Goal: Task Accomplishment & Management: Use online tool/utility

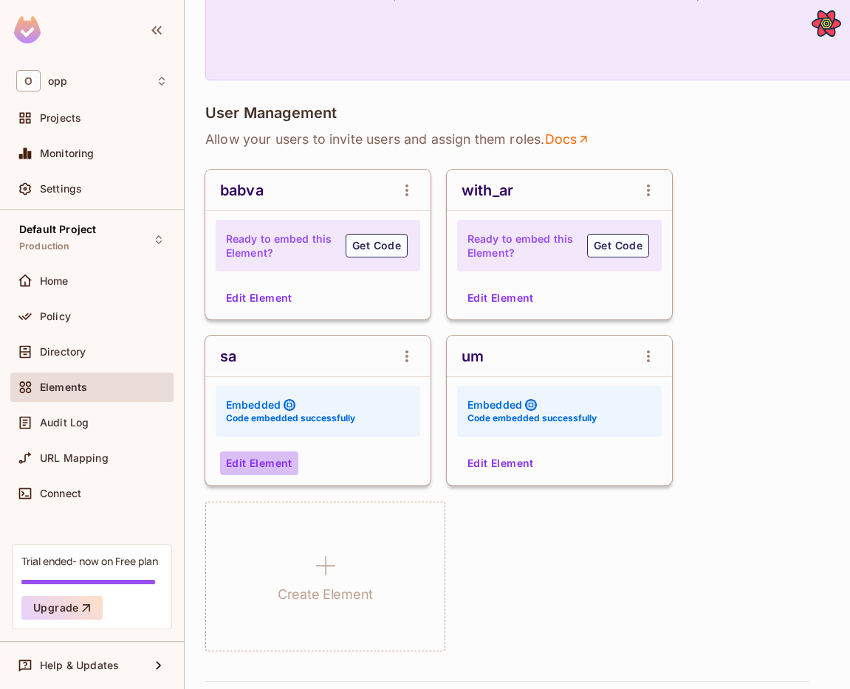
click at [283, 455] on button "Edit Element" at bounding box center [259, 464] width 78 height 24
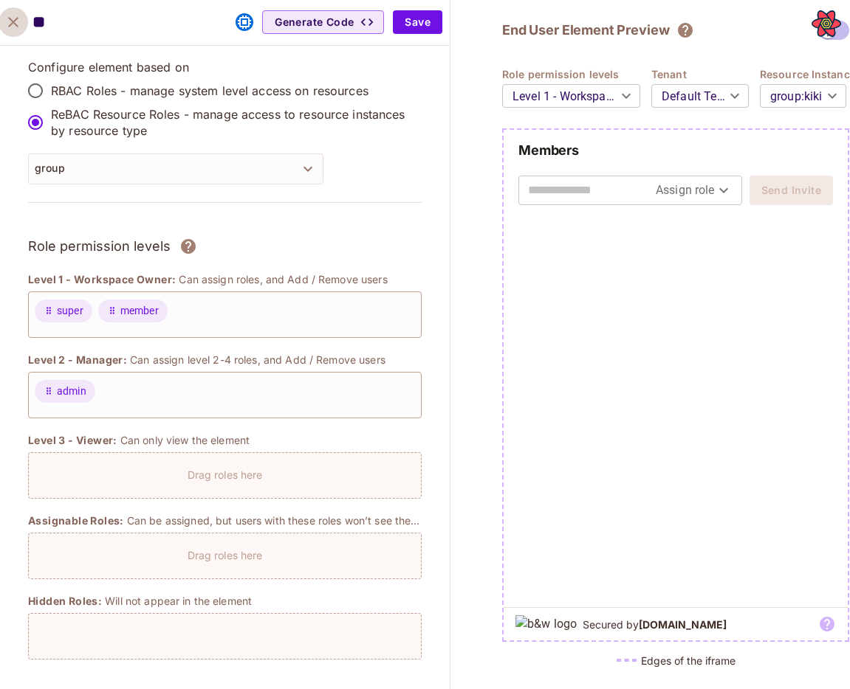
click at [13, 19] on icon "close" at bounding box center [13, 22] width 18 height 18
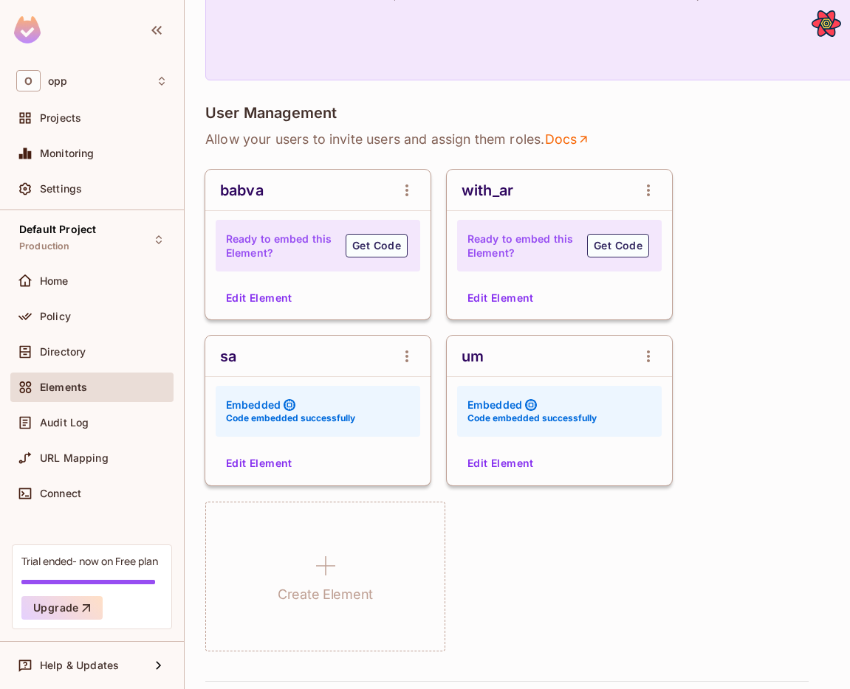
click at [482, 302] on button "Edit Element" at bounding box center [500, 298] width 78 height 24
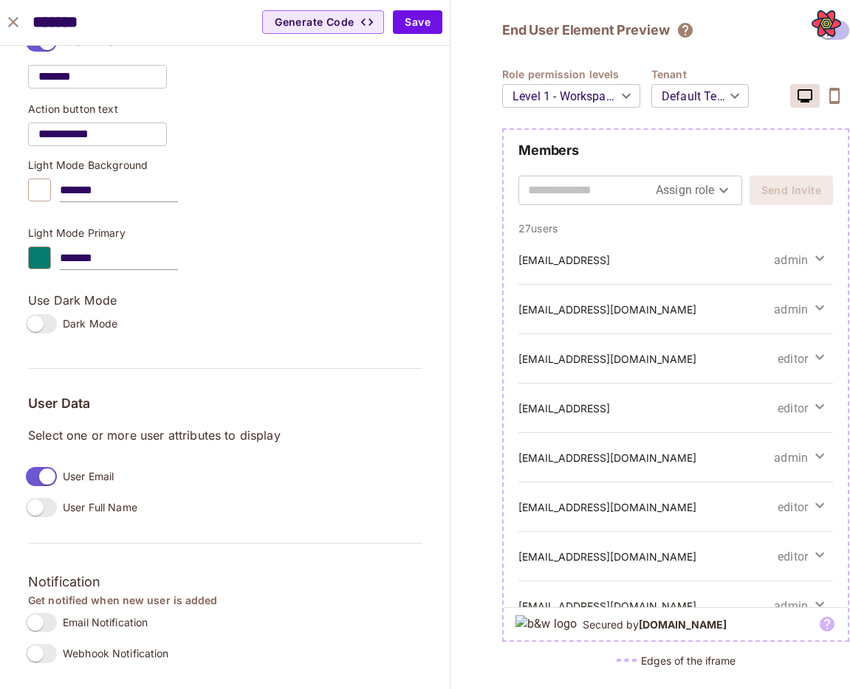
scroll to position [807, 0]
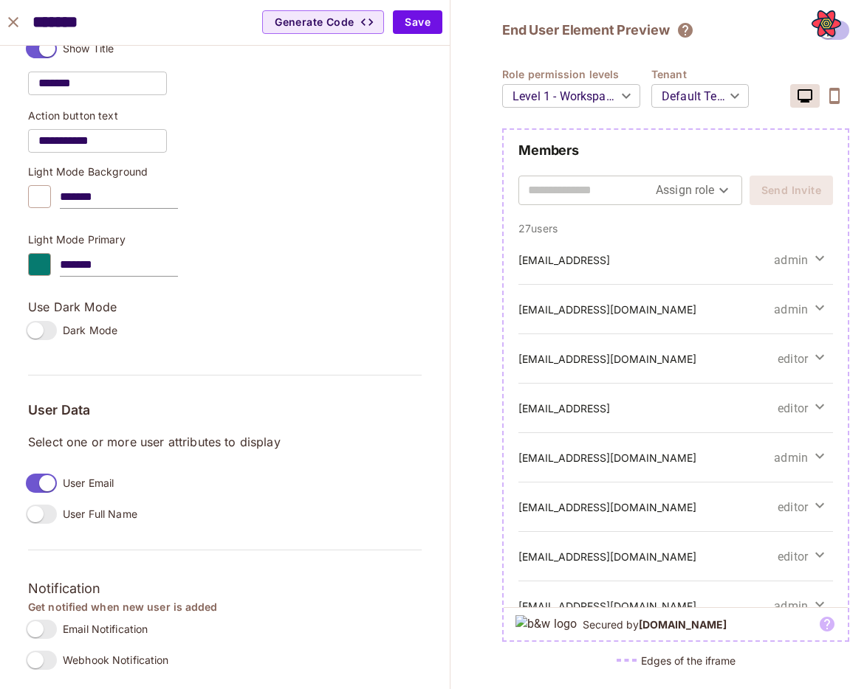
click at [20, 23] on icon "close" at bounding box center [13, 22] width 18 height 18
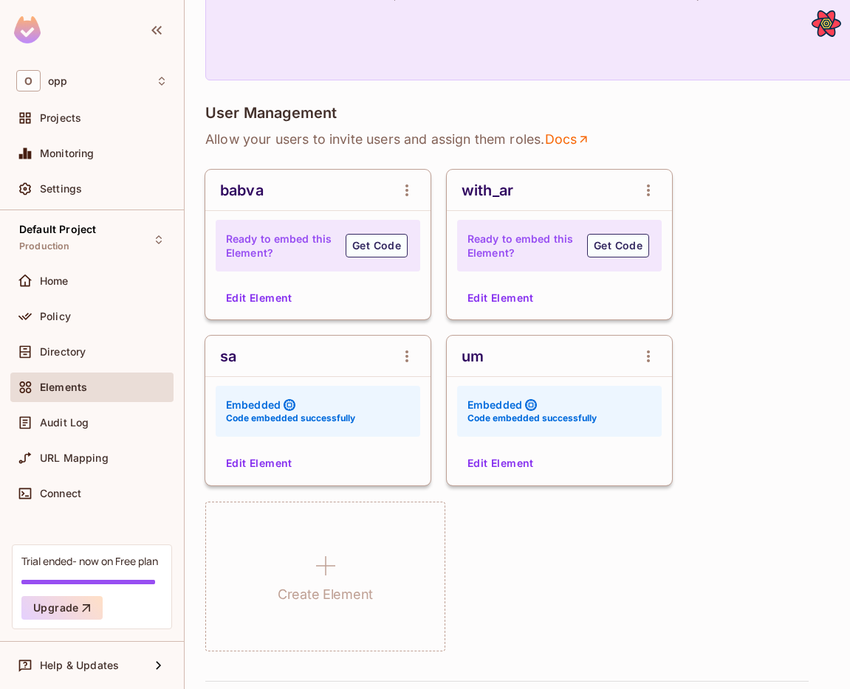
scroll to position [831, 0]
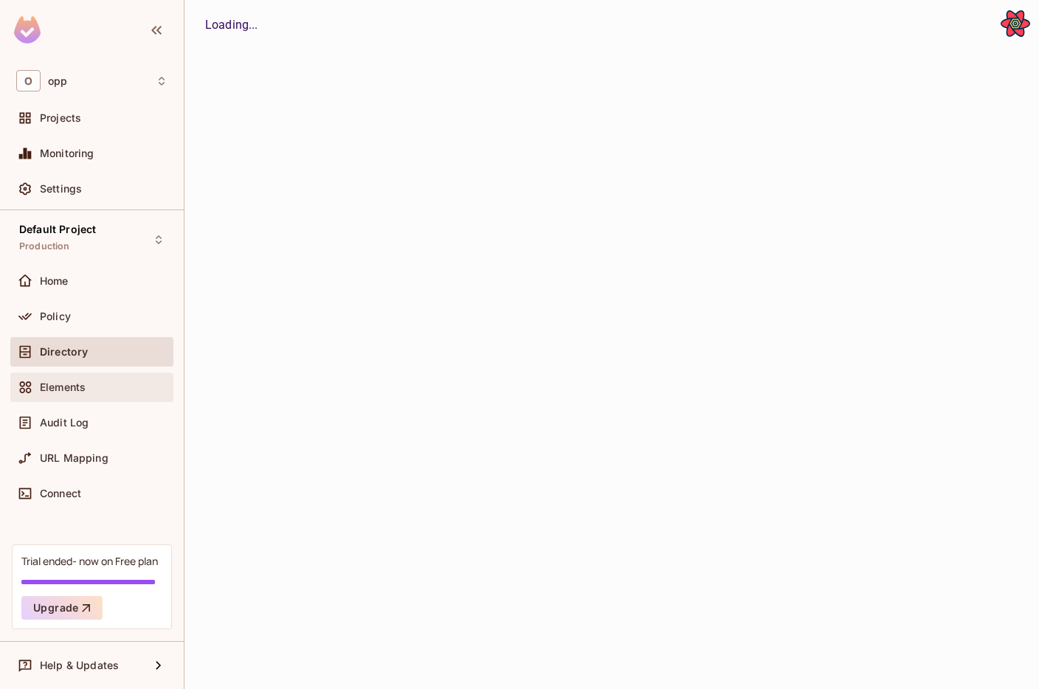
click at [125, 388] on div "Elements" at bounding box center [104, 388] width 128 height 12
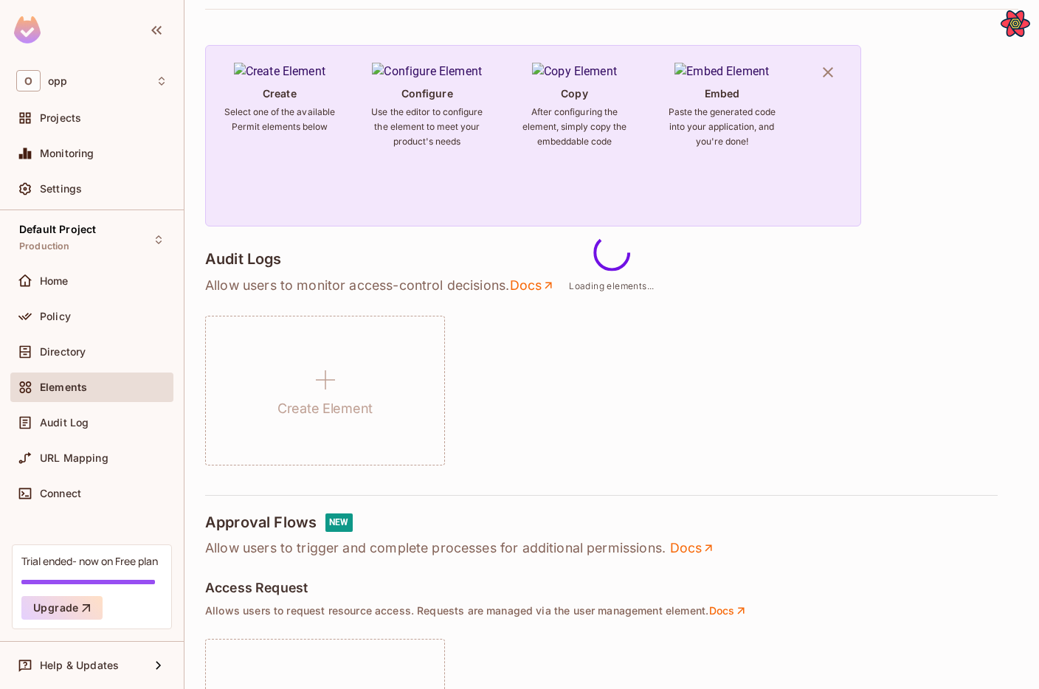
scroll to position [113, 0]
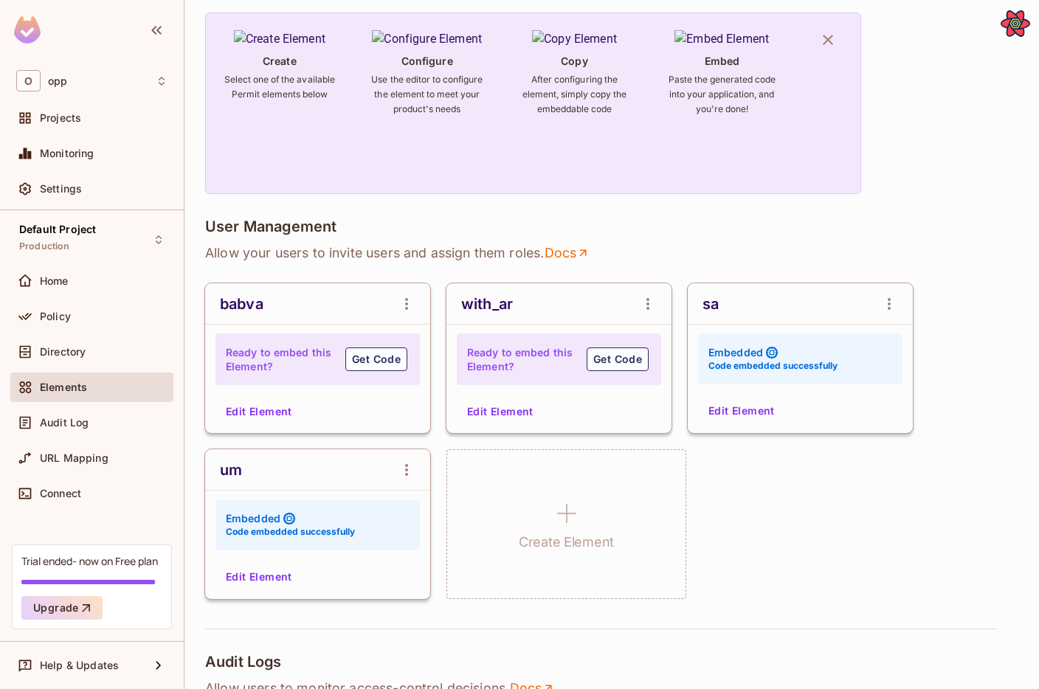
click at [258, 412] on button "Edit Element" at bounding box center [259, 412] width 78 height 24
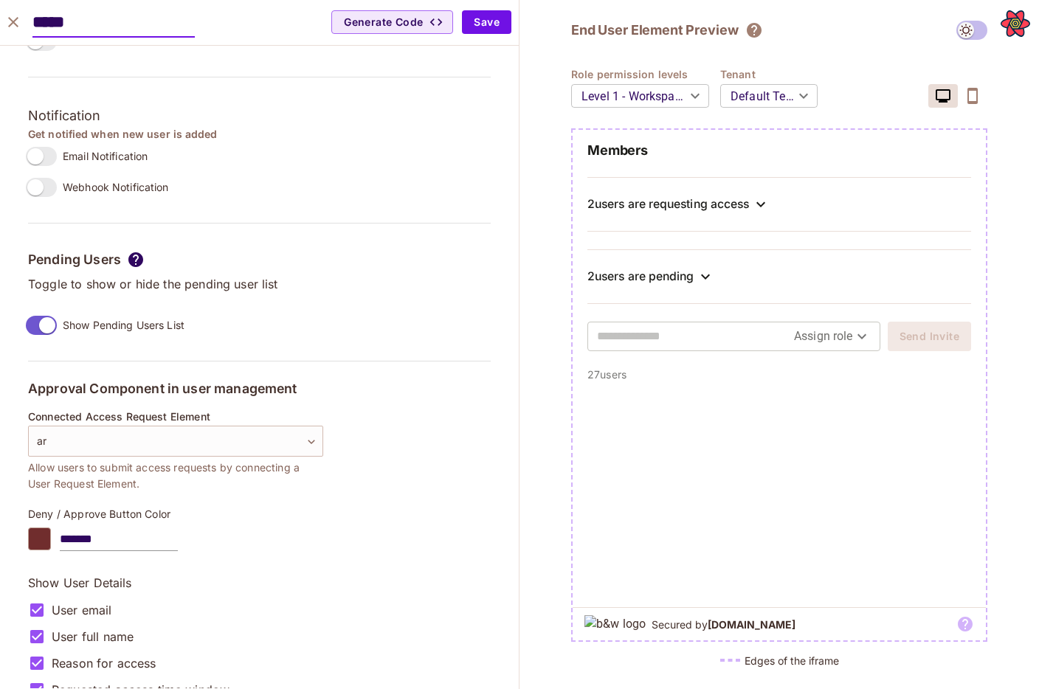
scroll to position [1309, 0]
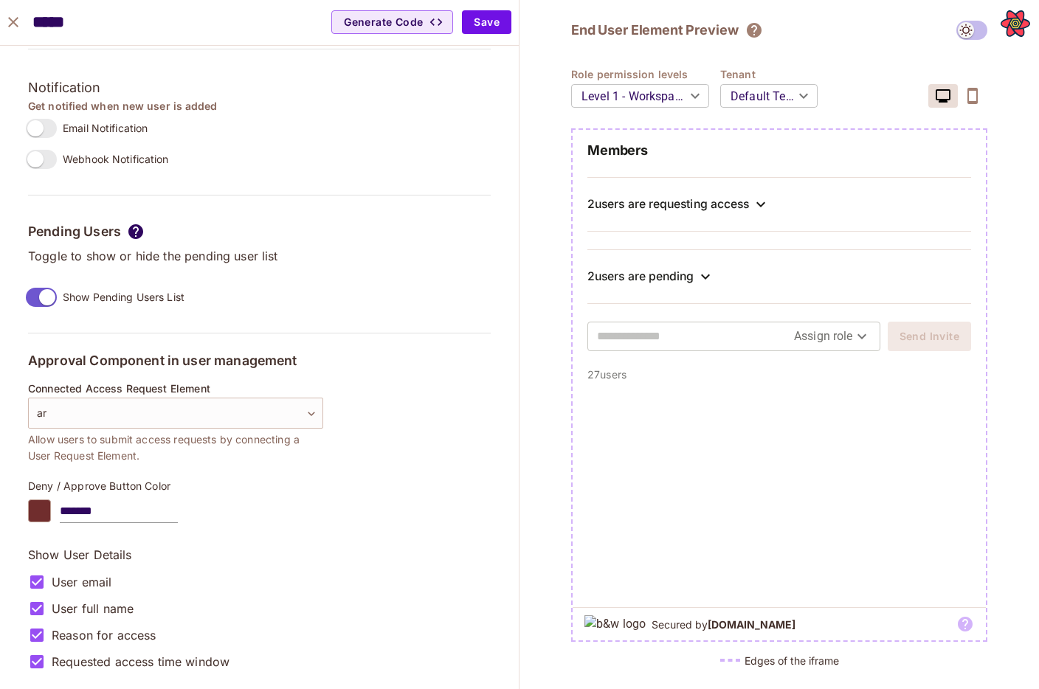
click at [60, 297] on label "Show Pending Users List" at bounding box center [102, 297] width 165 height 31
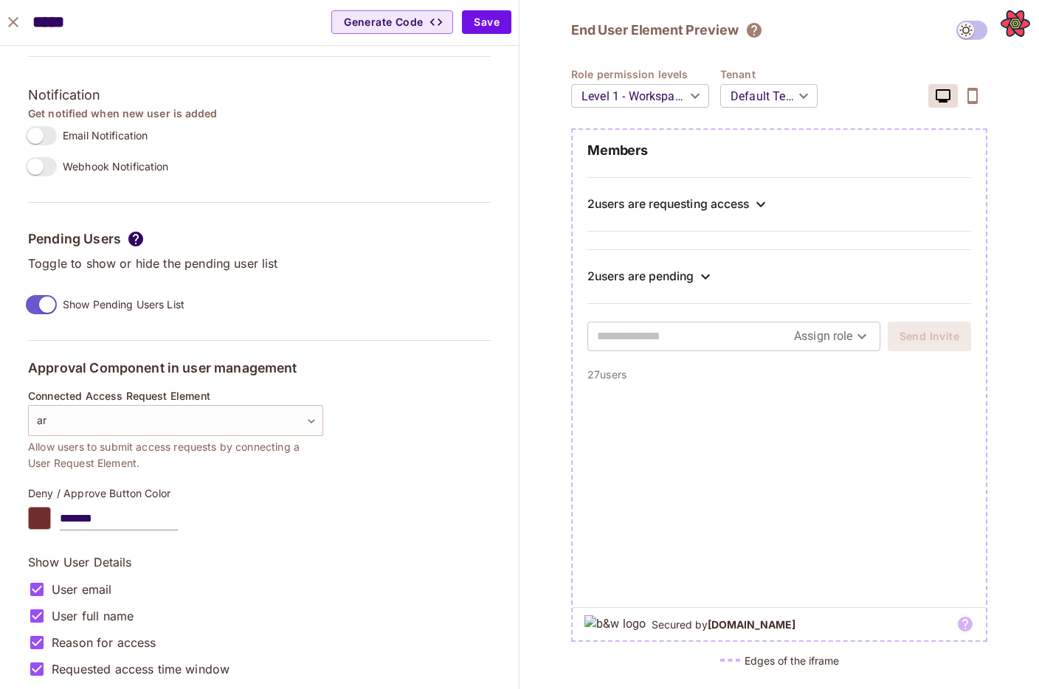
scroll to position [1300, 0]
click at [249, 314] on div "Pending Users Toggle to show or hide the pending user list Show Pending Users L…" at bounding box center [259, 277] width 463 height 90
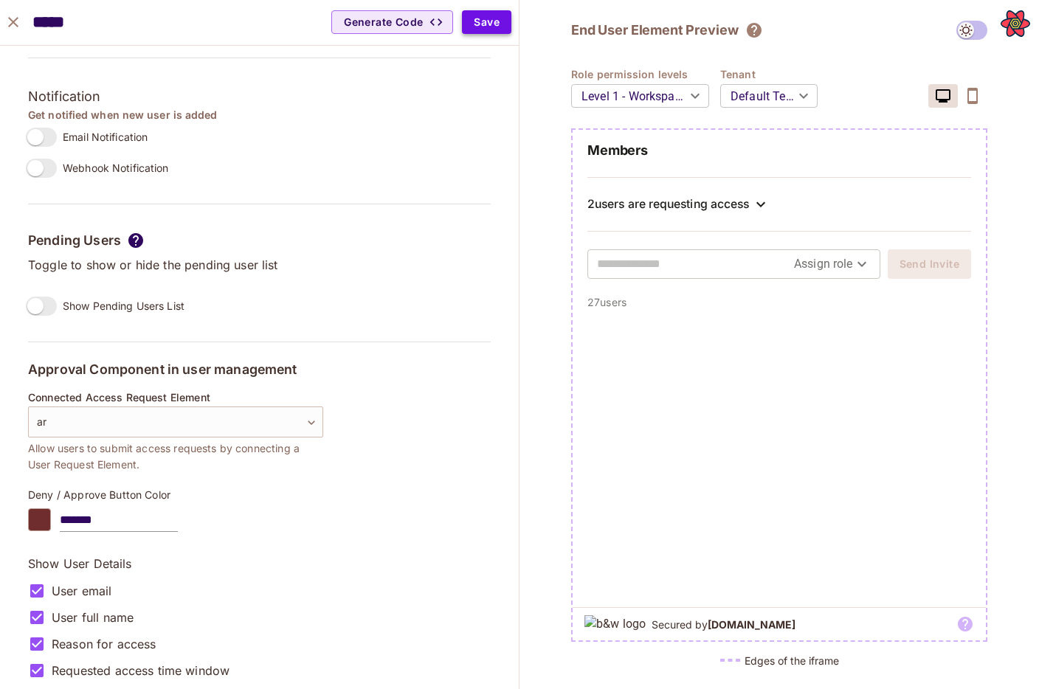
click at [489, 22] on button "Save" at bounding box center [486, 22] width 49 height 24
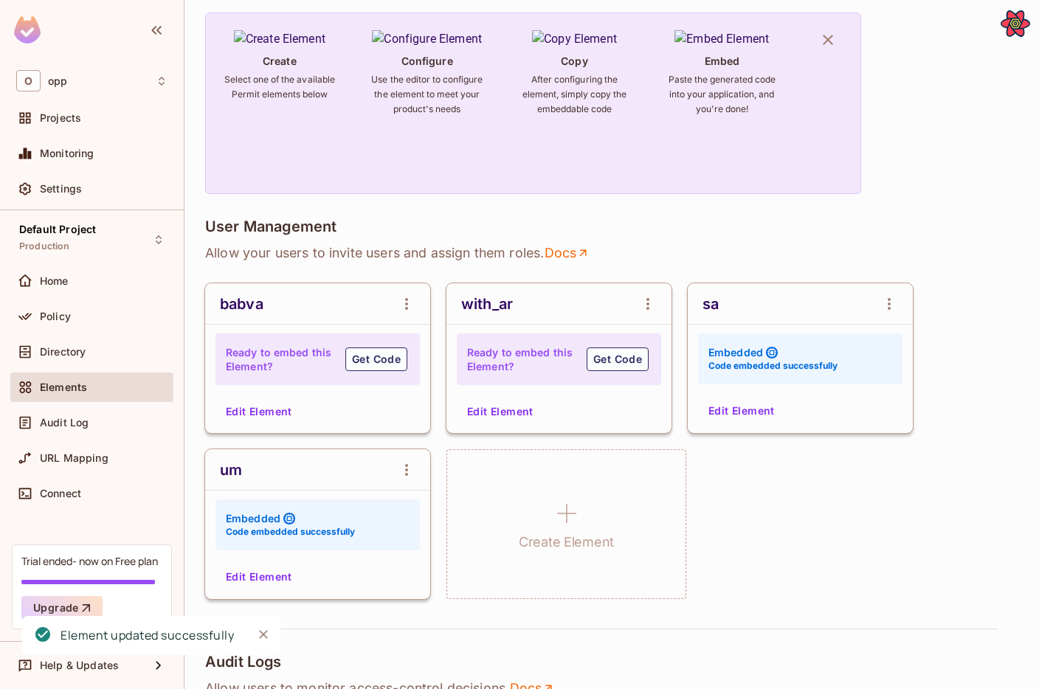
scroll to position [1121, 0]
click at [268, 416] on button "Edit Element" at bounding box center [259, 412] width 78 height 24
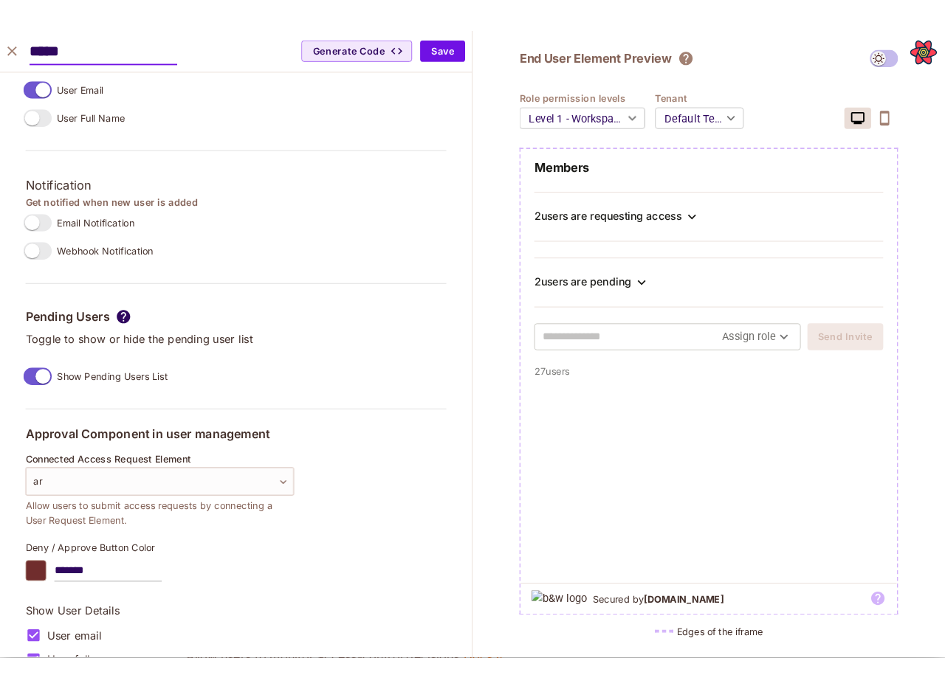
scroll to position [1218, 0]
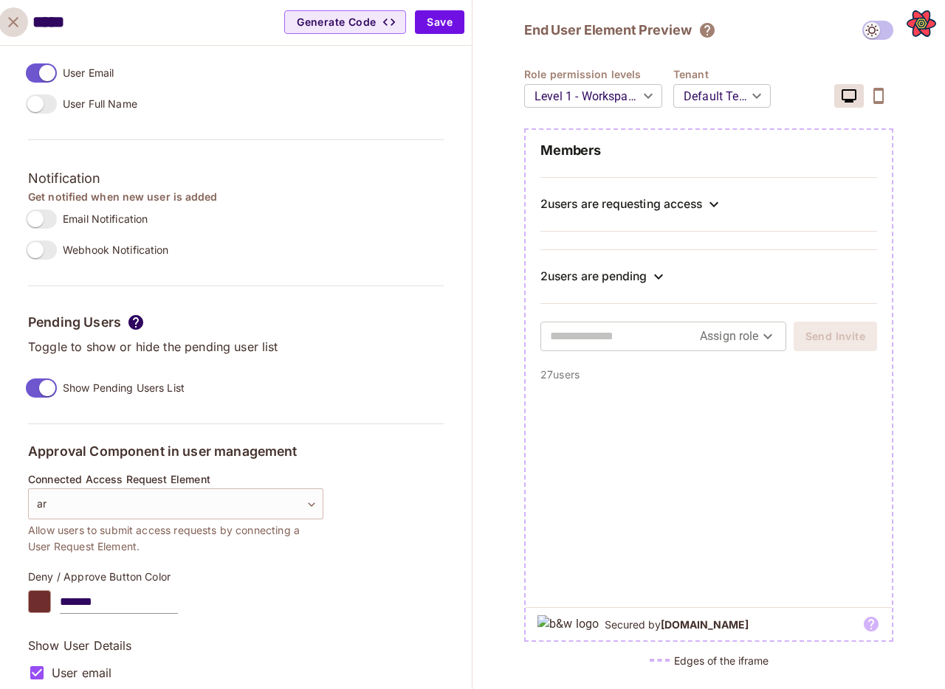
click at [18, 18] on icon "close" at bounding box center [13, 22] width 18 height 18
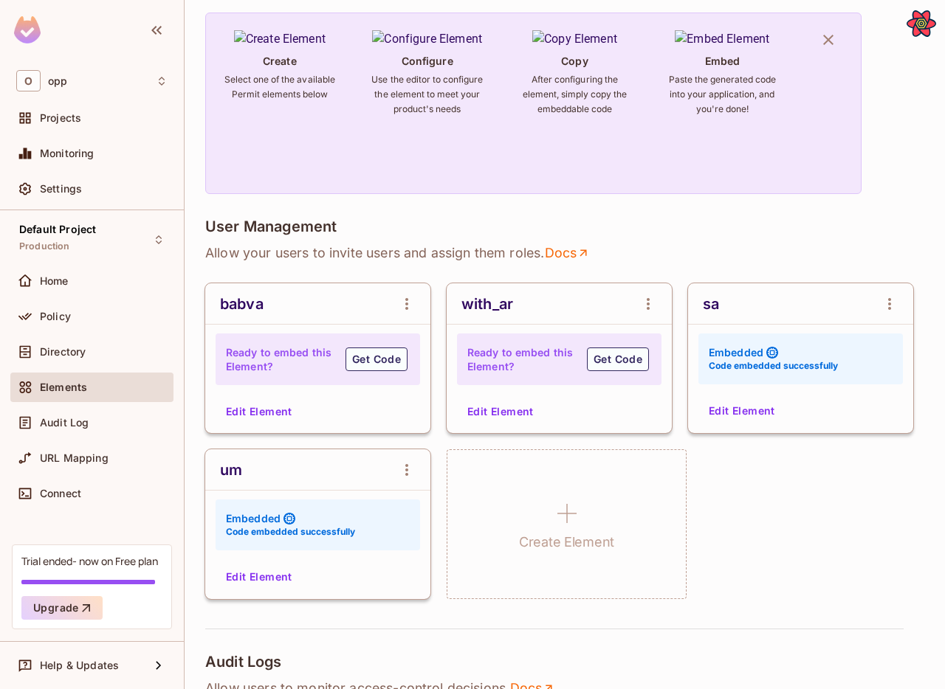
scroll to position [1121, 0]
